Goal: Transaction & Acquisition: Obtain resource

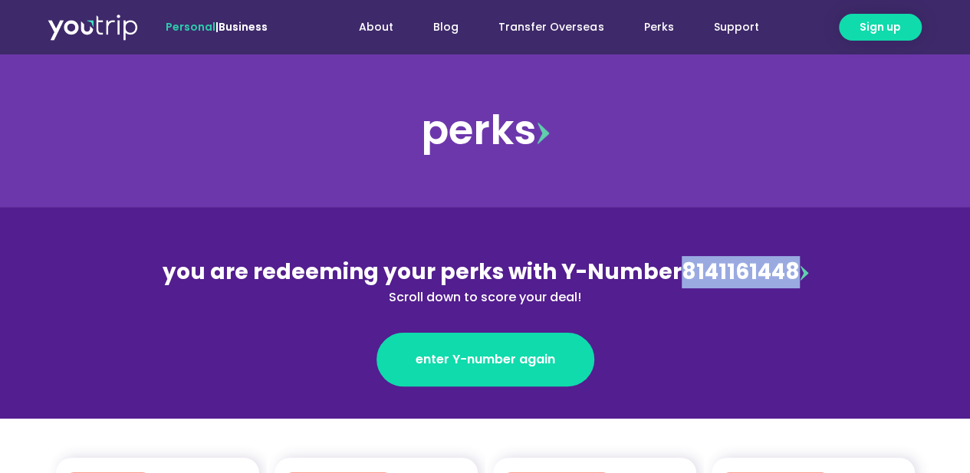
drag, startPoint x: 679, startPoint y: 273, endPoint x: 790, endPoint y: 275, distance: 110.4
click at [790, 275] on div "you are redeeming your perks with Y-Number 8141161448 Scroll down to score your…" at bounding box center [486, 281] width 666 height 51
copy div "8141161448"
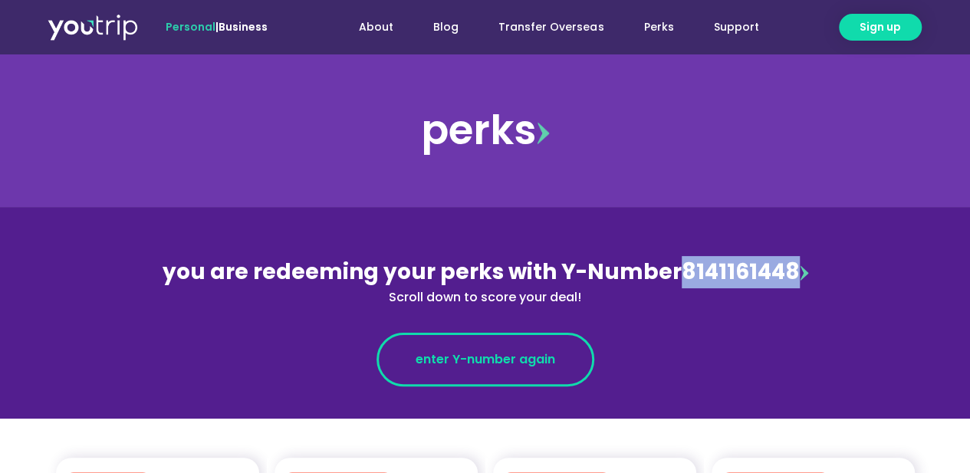
click at [500, 360] on span "enter Y-number again" at bounding box center [486, 359] width 140 height 18
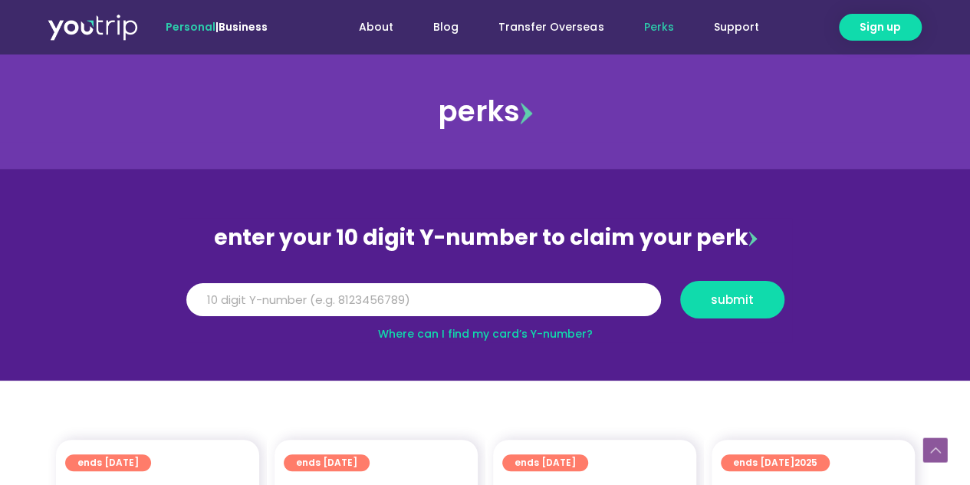
scroll to position [332, 0]
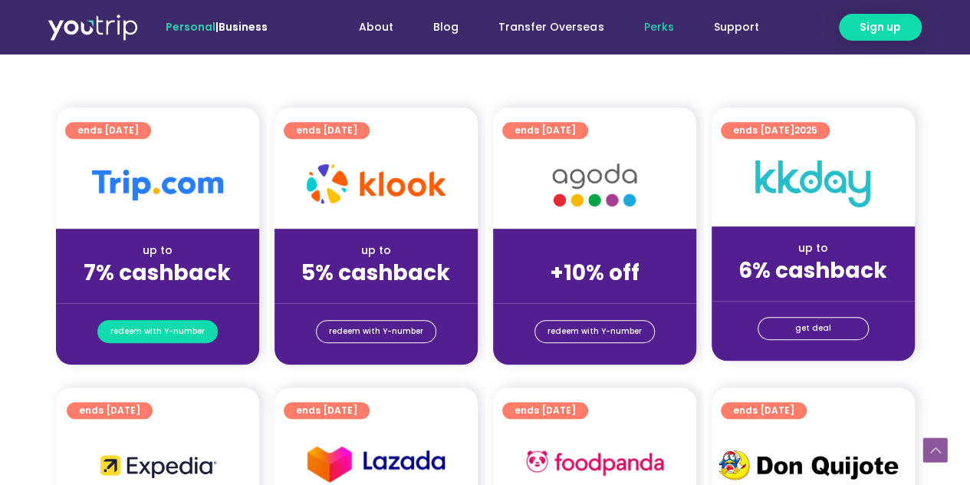
click at [167, 338] on span "redeem with Y-number" at bounding box center [157, 331] width 94 height 21
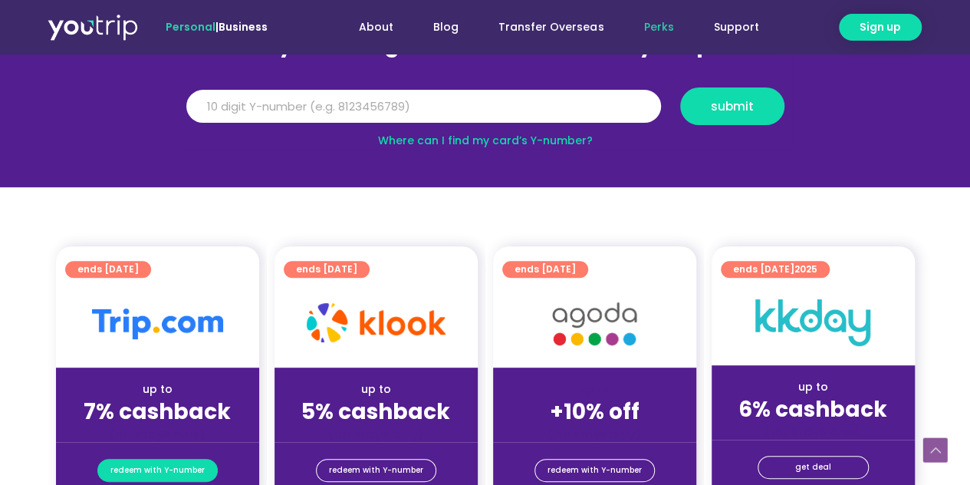
scroll to position [169, 0]
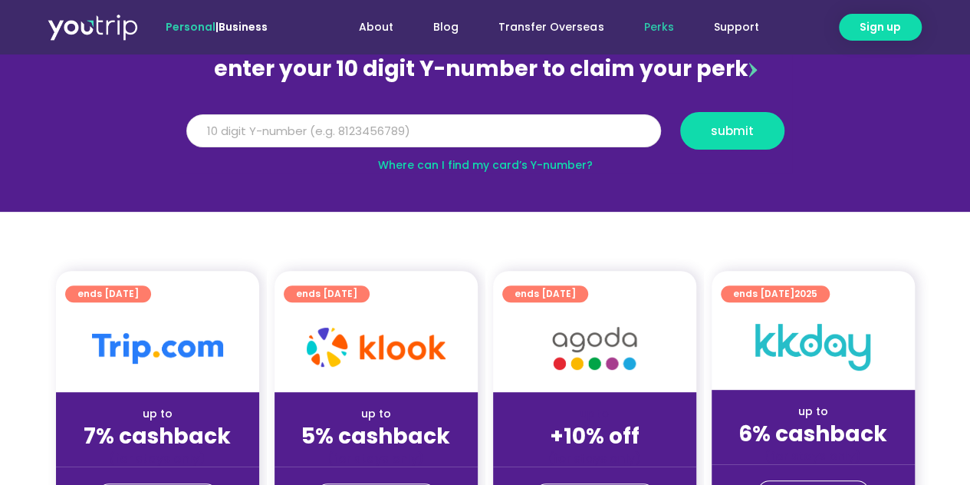
click at [424, 136] on input "Y Number" at bounding box center [423, 131] width 475 height 34
paste input "8141161448"
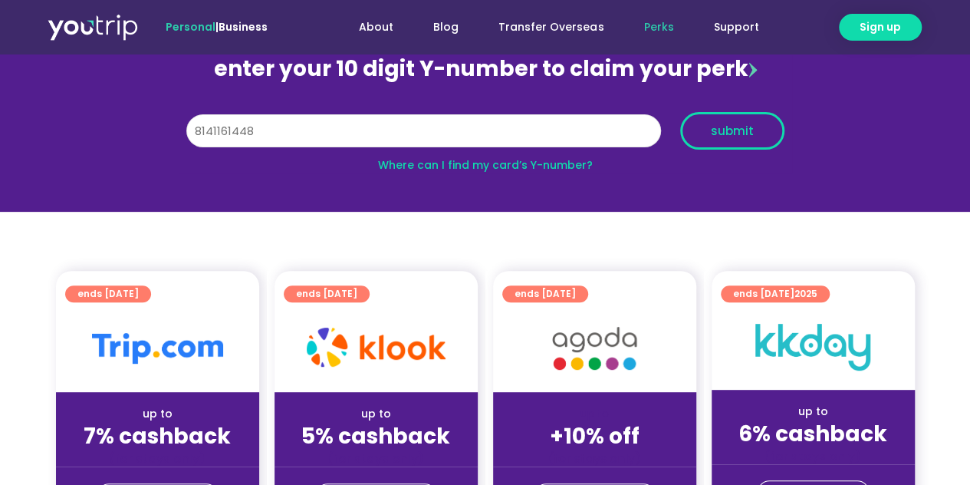
type input "8141161448"
click at [728, 133] on span "submit" at bounding box center [732, 131] width 43 height 12
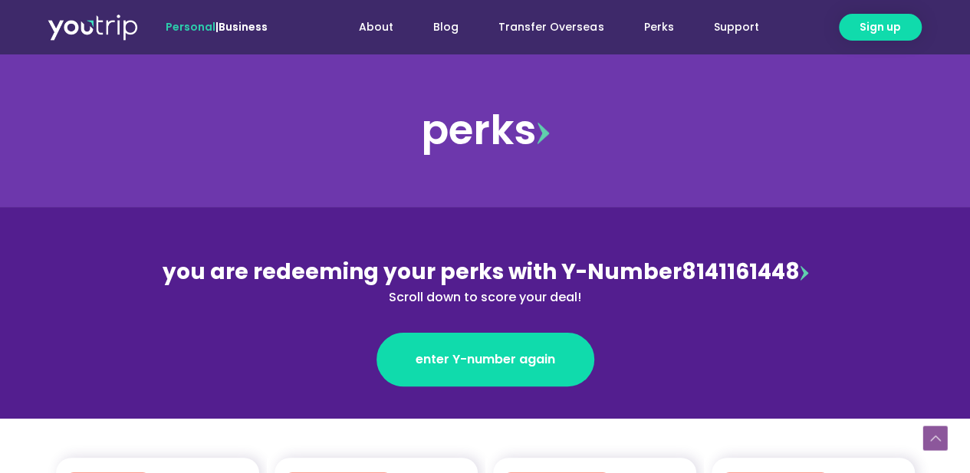
scroll to position [332, 0]
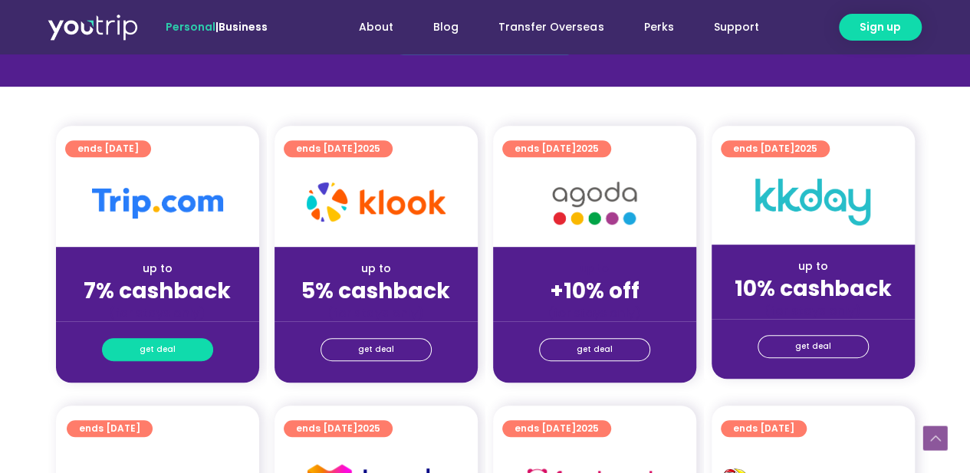
click at [175, 357] on link "get deal" at bounding box center [157, 349] width 111 height 23
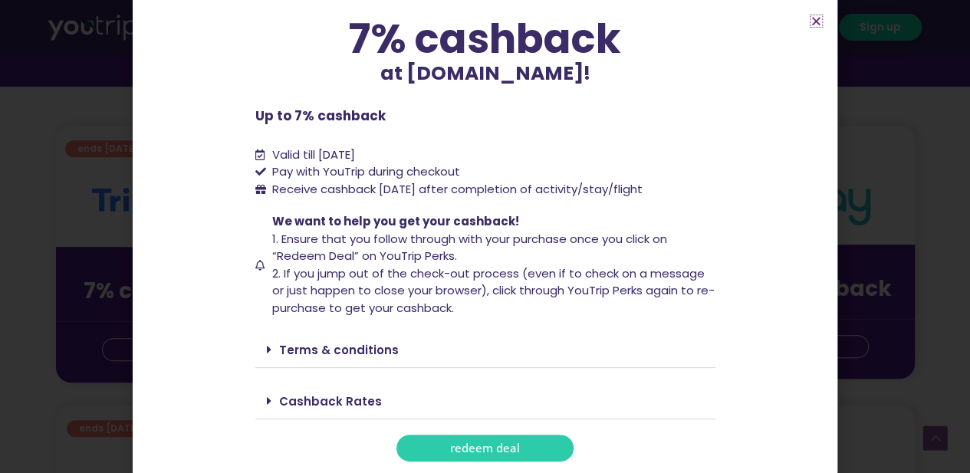
scroll to position [664, 0]
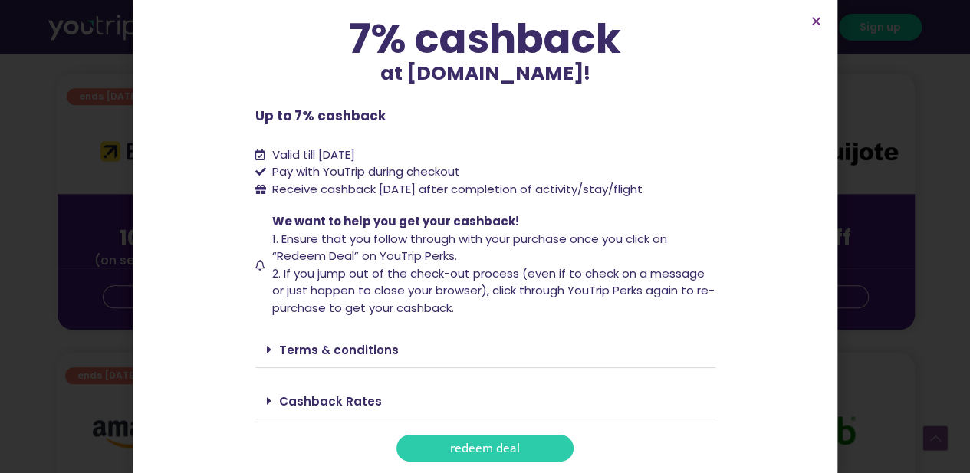
click at [332, 406] on link "Cashback Rates" at bounding box center [330, 401] width 103 height 16
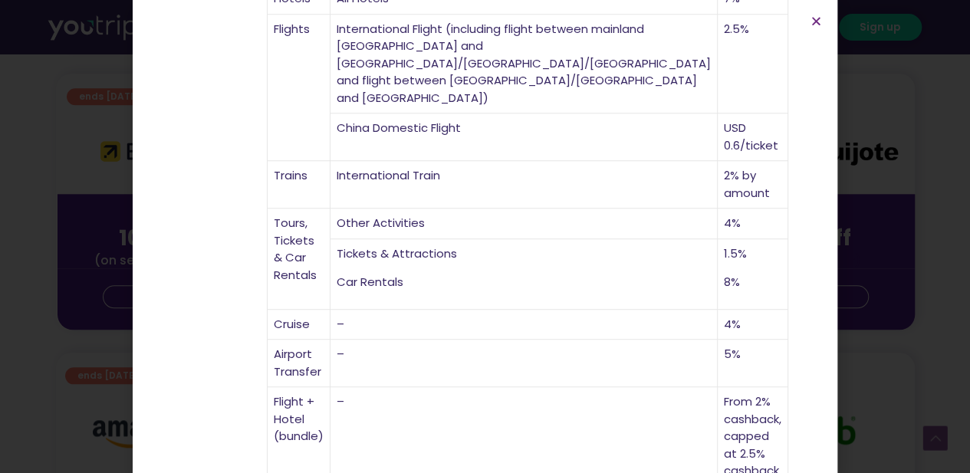
scroll to position [613, 0]
